Goal: Information Seeking & Learning: Understand process/instructions

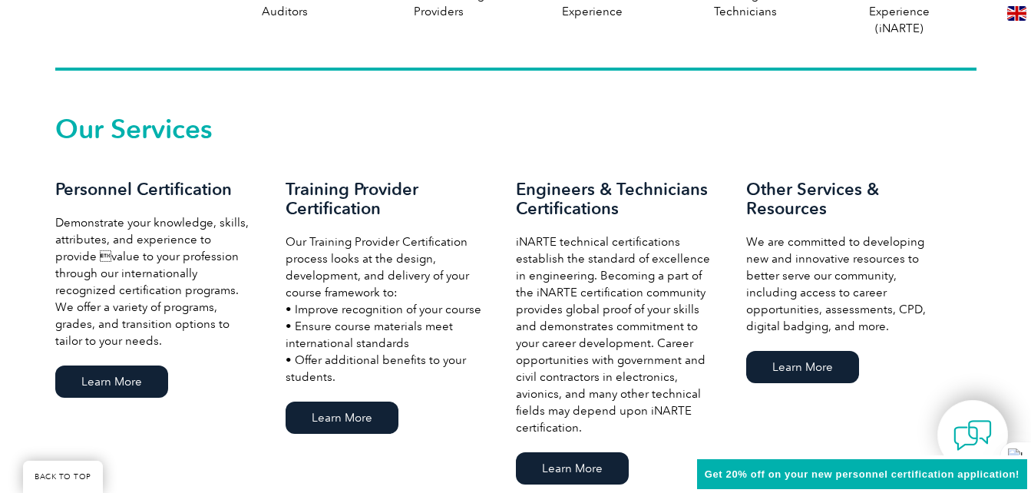
scroll to position [998, 0]
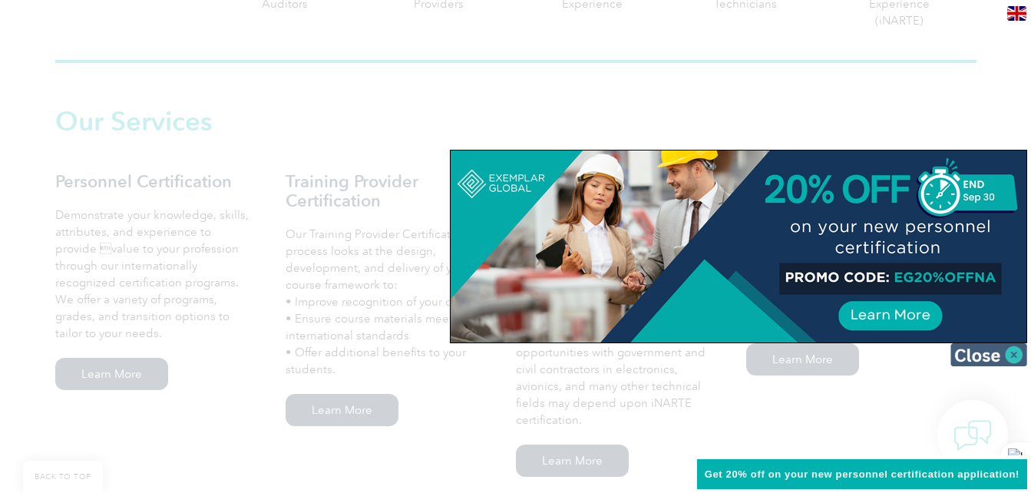
click at [1016, 350] on img at bounding box center [989, 354] width 77 height 23
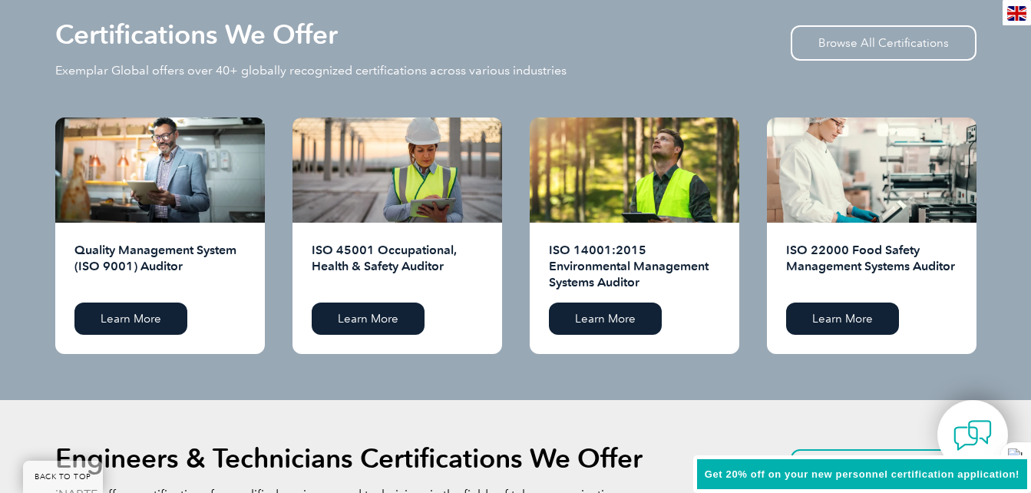
scroll to position [1459, 0]
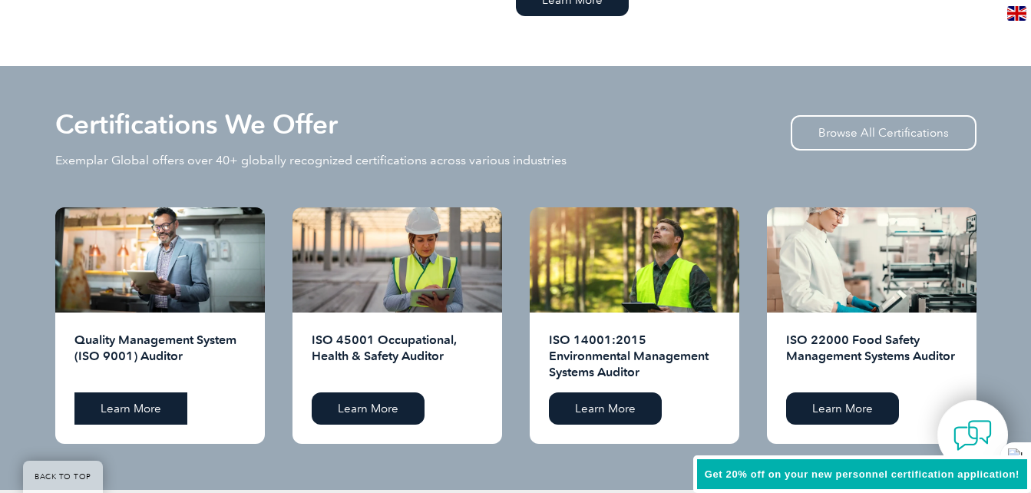
click at [133, 404] on link "Learn More" at bounding box center [130, 408] width 113 height 32
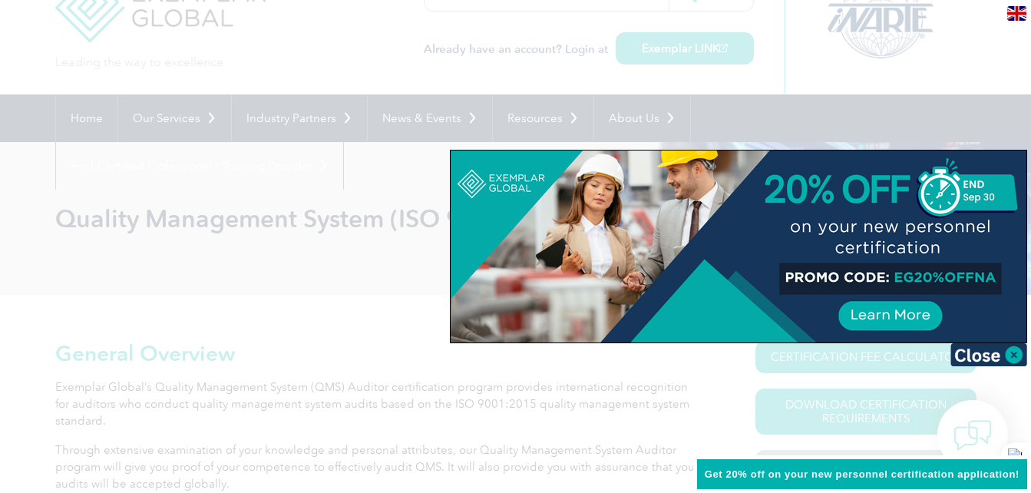
scroll to position [77, 0]
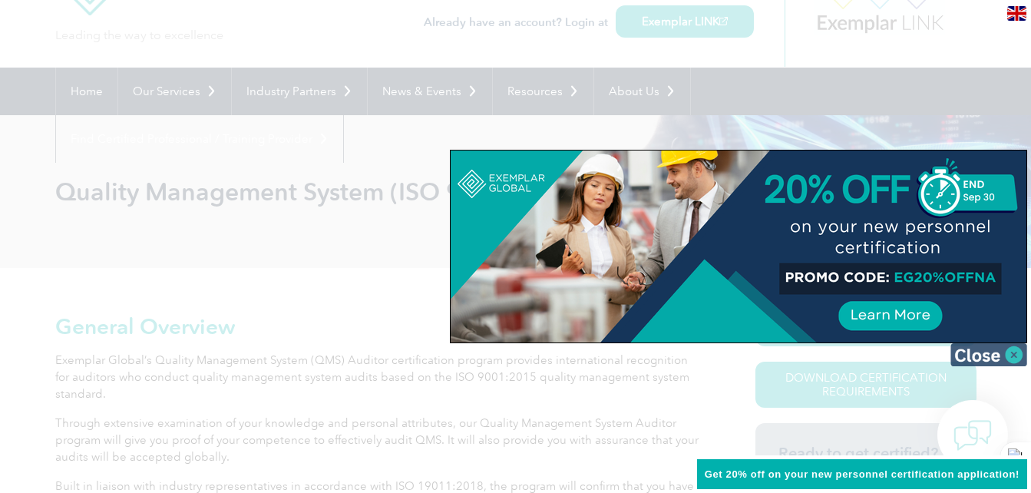
click at [1014, 352] on img at bounding box center [989, 354] width 77 height 23
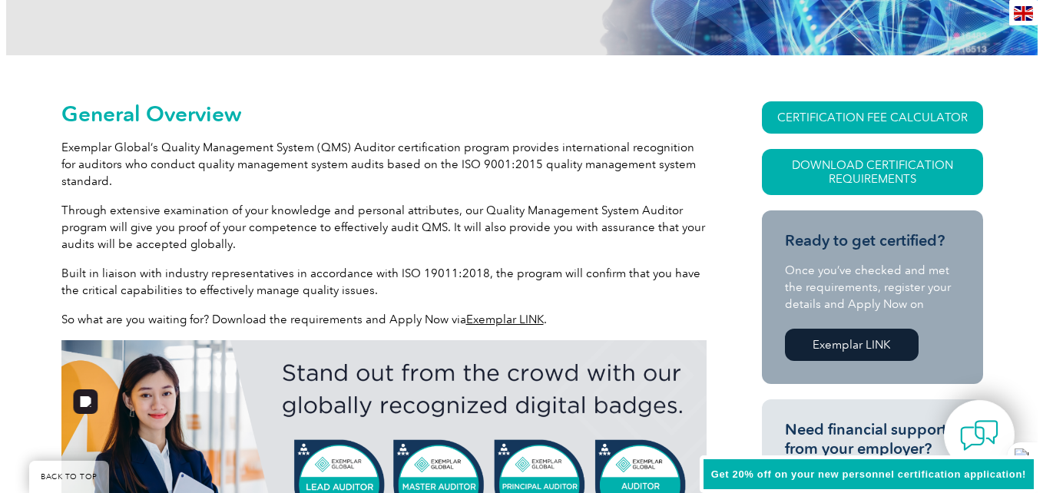
scroll to position [307, 0]
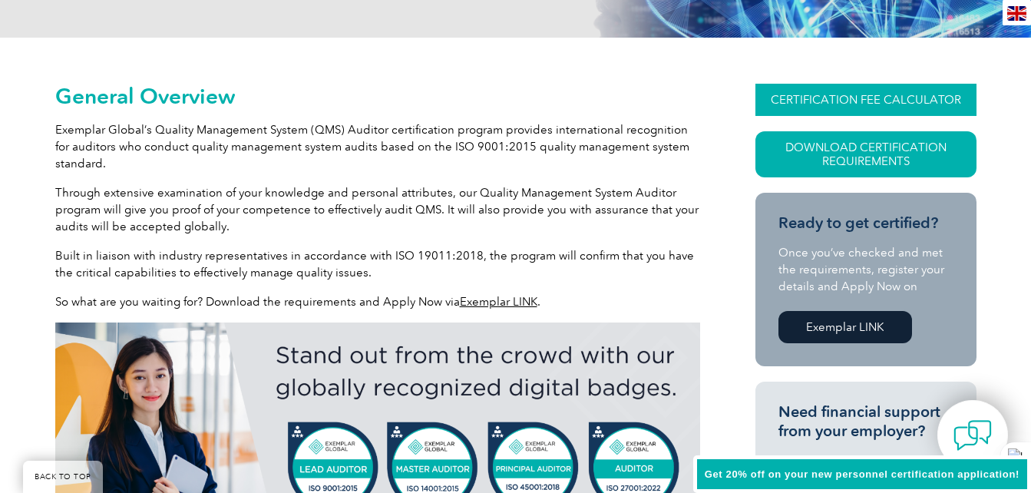
click at [907, 92] on link "CERTIFICATION FEE CALCULATOR" at bounding box center [866, 100] width 221 height 32
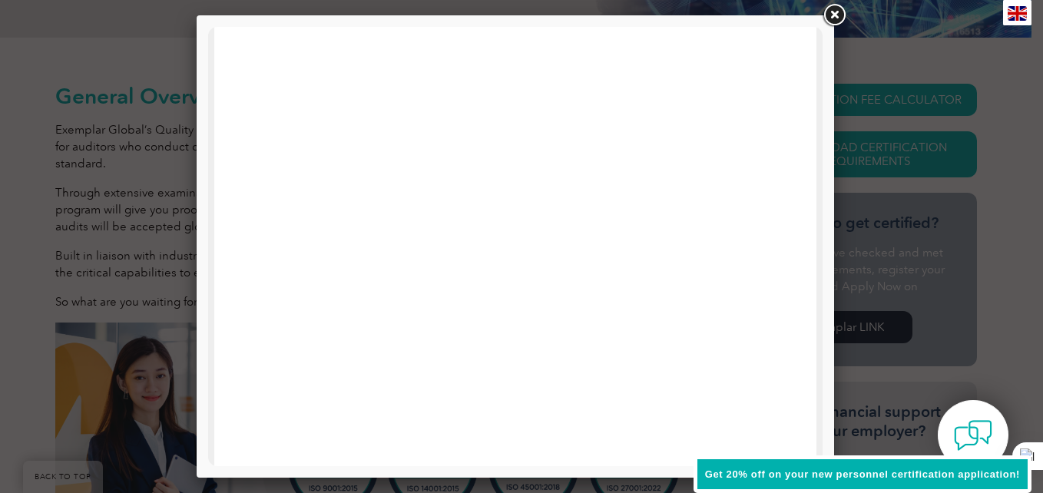
scroll to position [230, 0]
click at [786, 475] on span "Get 20% off on your new personnel certification application!" at bounding box center [862, 474] width 315 height 12
click at [884, 479] on span "Get 20% off on your new personnel certification application!" at bounding box center [862, 474] width 315 height 12
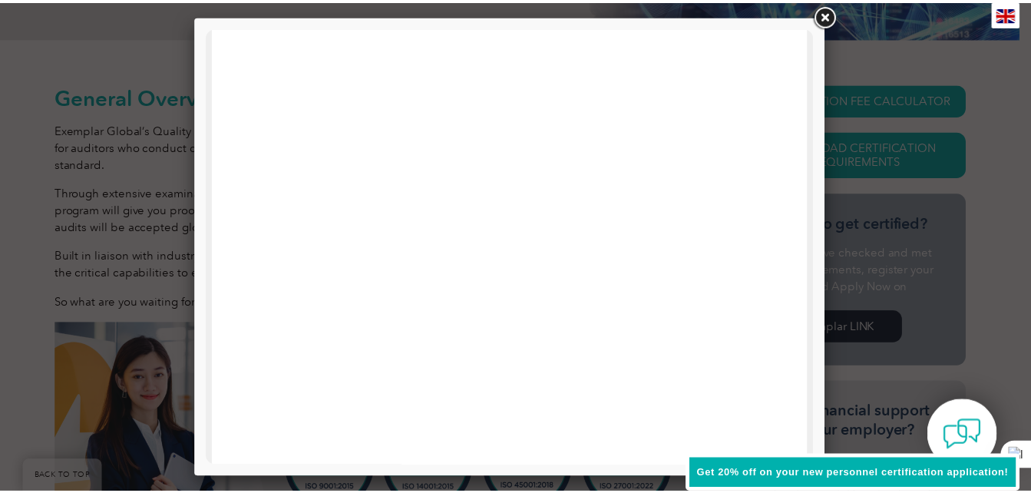
scroll to position [538, 0]
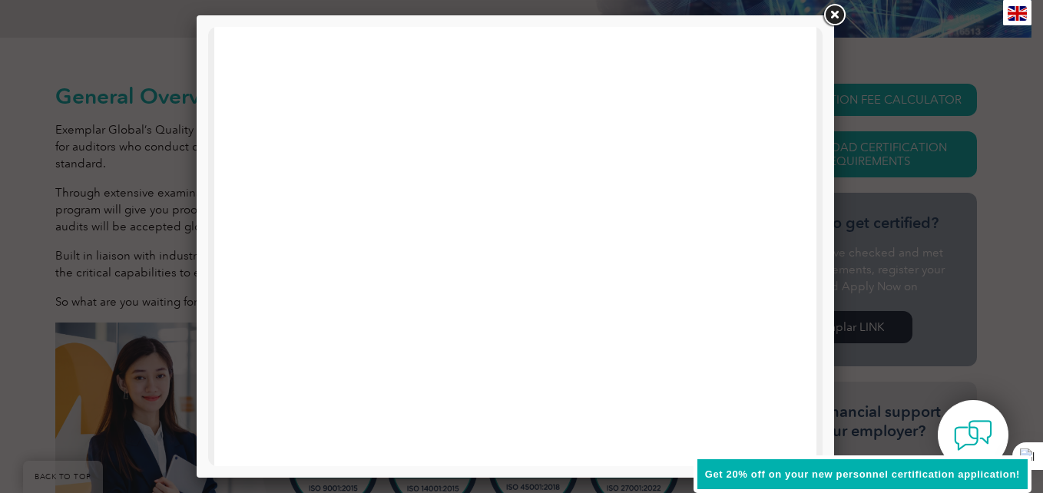
click at [836, 15] on link at bounding box center [834, 16] width 28 height 28
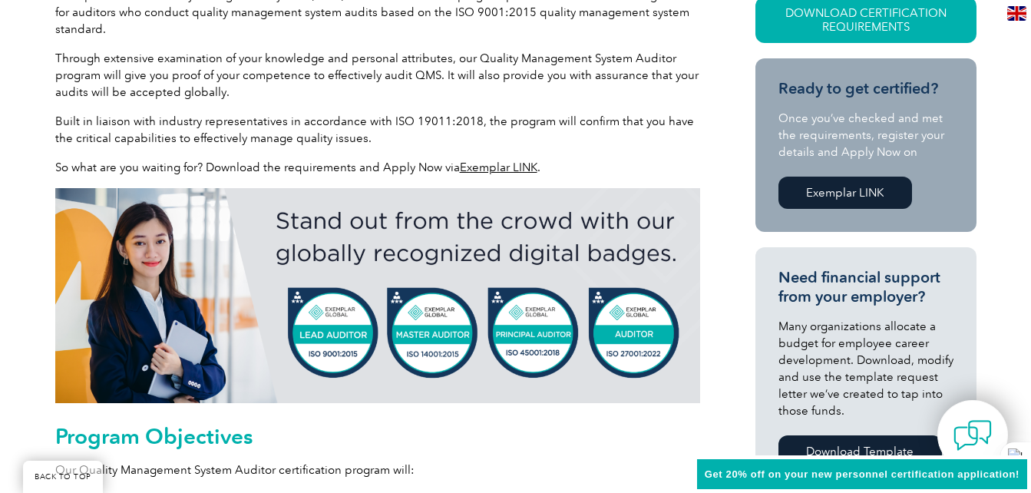
scroll to position [381, 0]
